Goal: Task Accomplishment & Management: Manage account settings

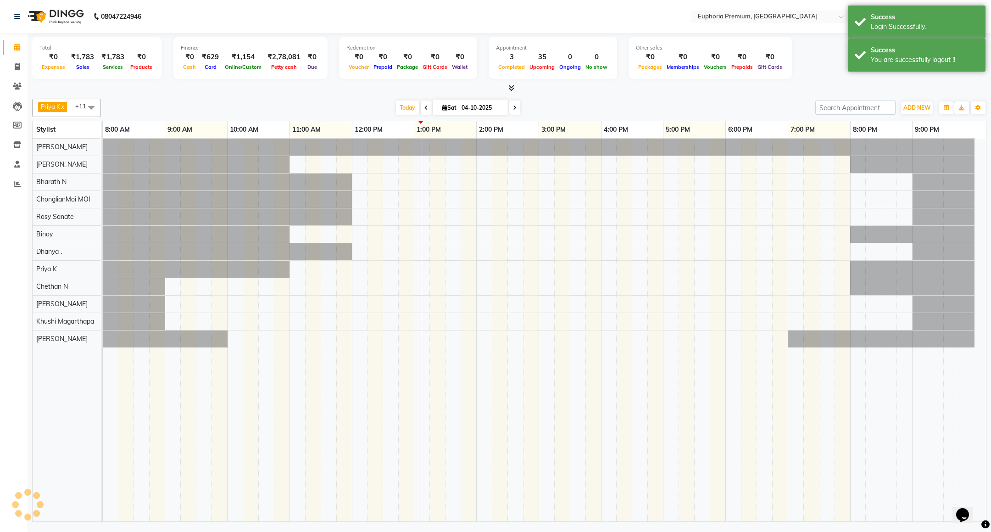
select select "en"
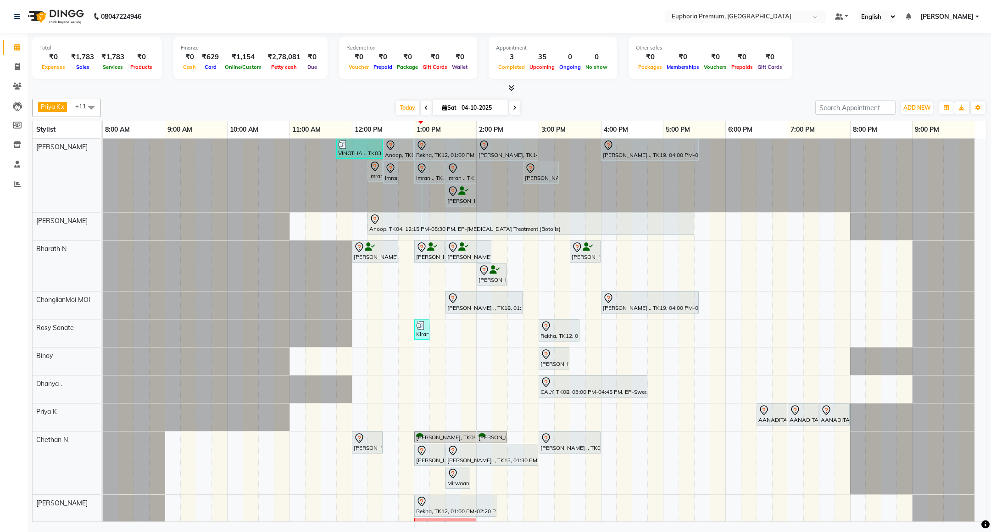
click at [961, 15] on span "[PERSON_NAME]" at bounding box center [946, 17] width 53 height 10
click at [933, 64] on link "Sign out" at bounding box center [932, 63] width 84 height 14
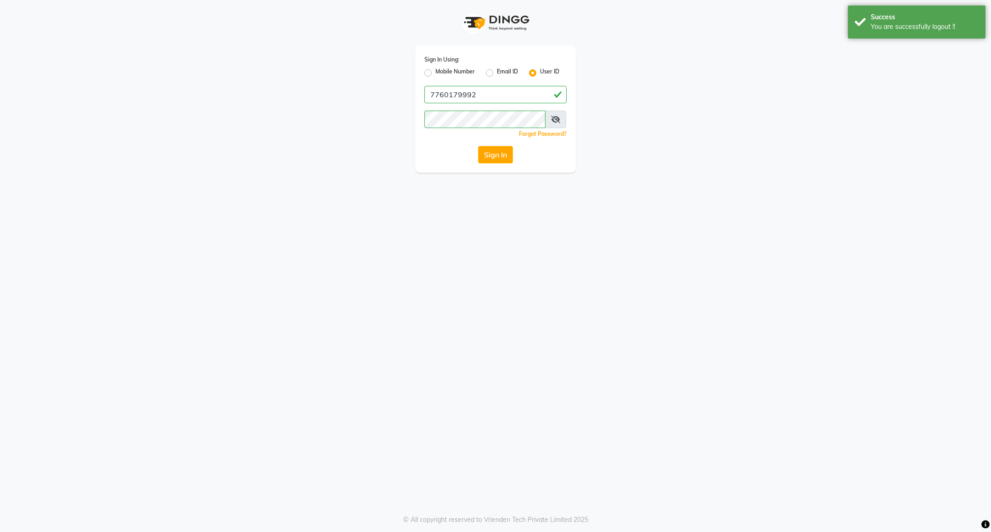
click at [459, 69] on label "Mobile Number" at bounding box center [454, 72] width 39 height 11
click at [441, 69] on input "Mobile Number" at bounding box center [438, 70] width 6 height 6
radio input "true"
radio input "false"
click at [475, 95] on input "Username" at bounding box center [510, 94] width 111 height 17
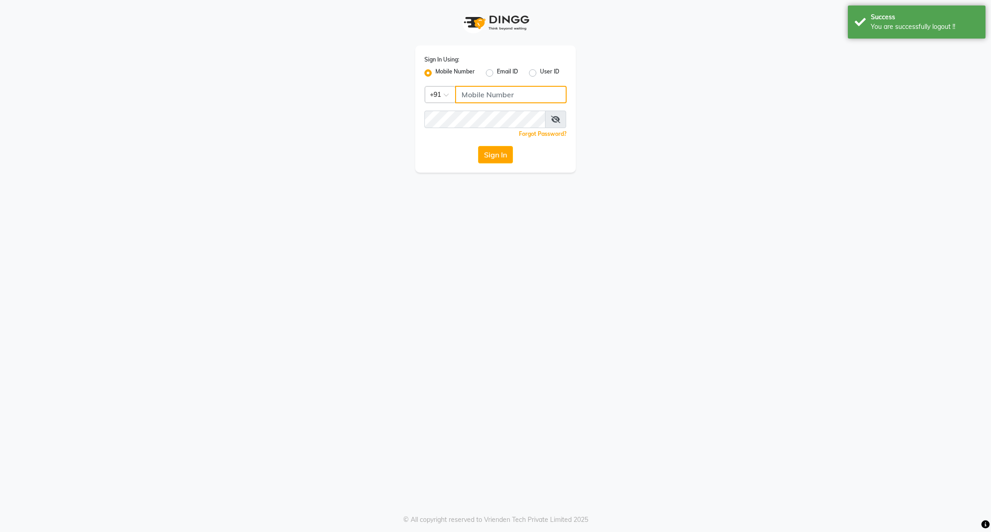
type input "8884568139"
click at [496, 160] on button "Sign In" at bounding box center [495, 154] width 35 height 17
